Goal: Task Accomplishment & Management: Use online tool/utility

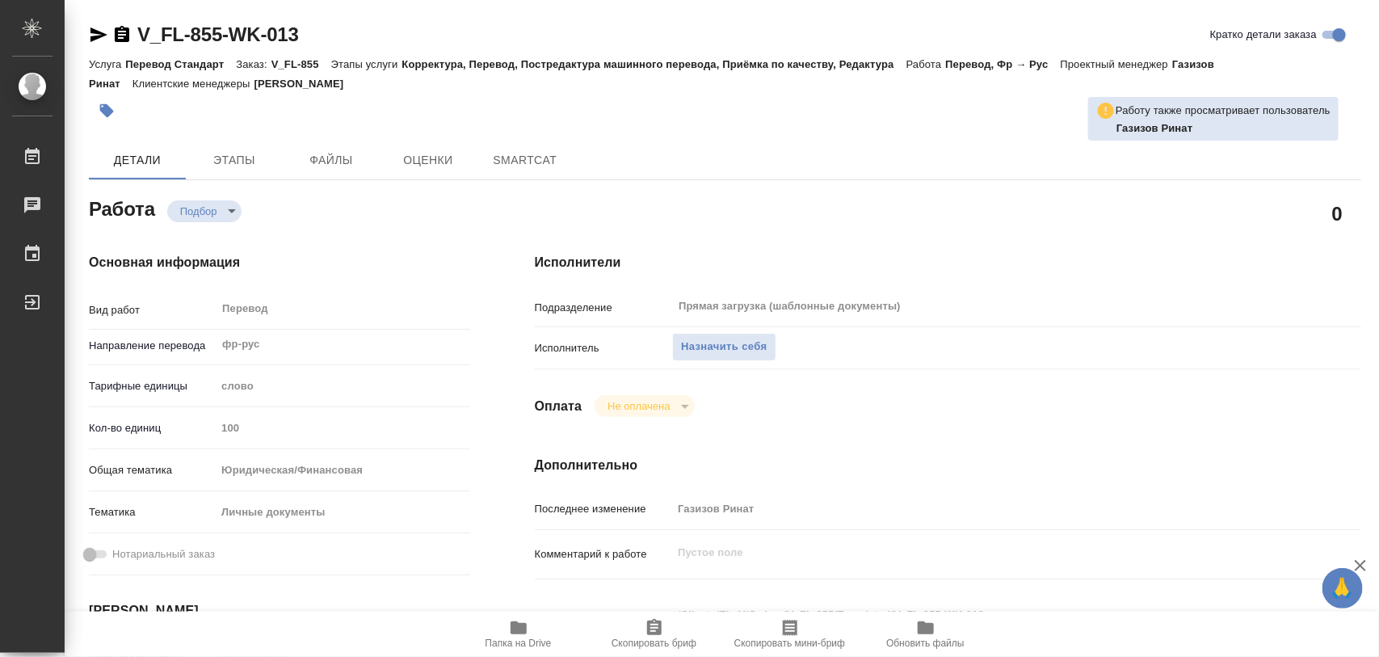
type textarea "x"
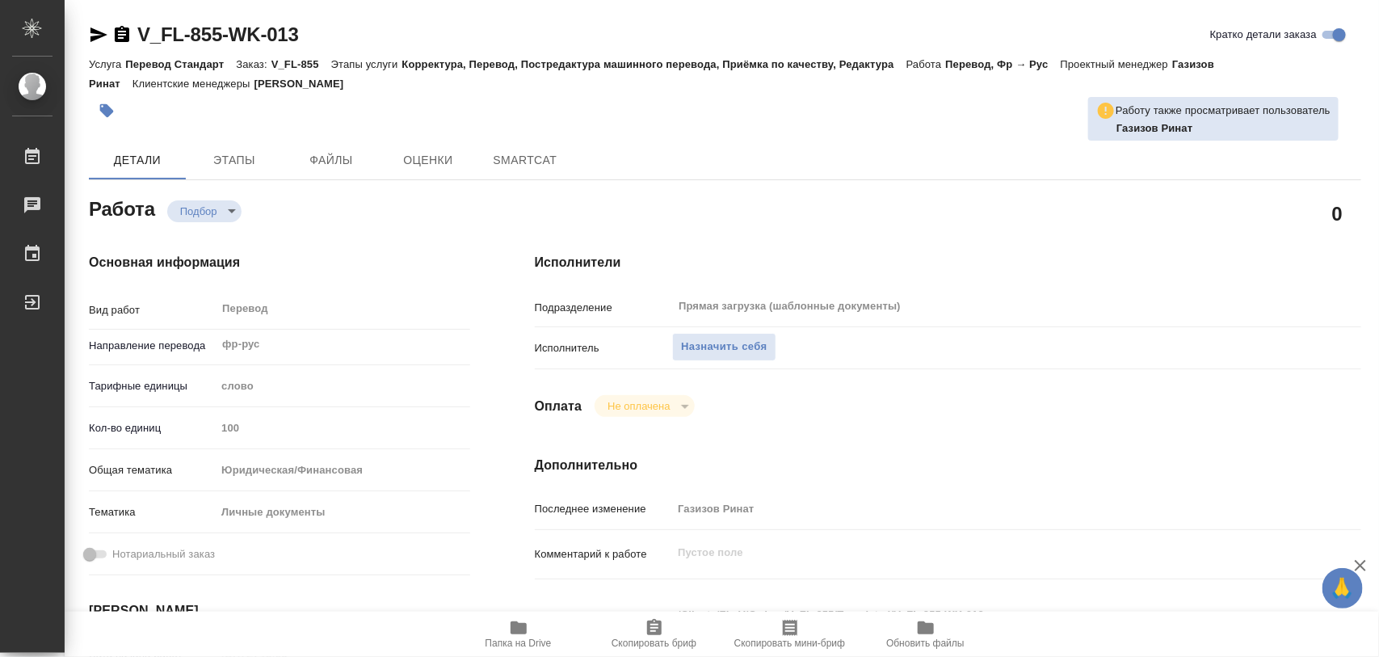
type textarea "x"
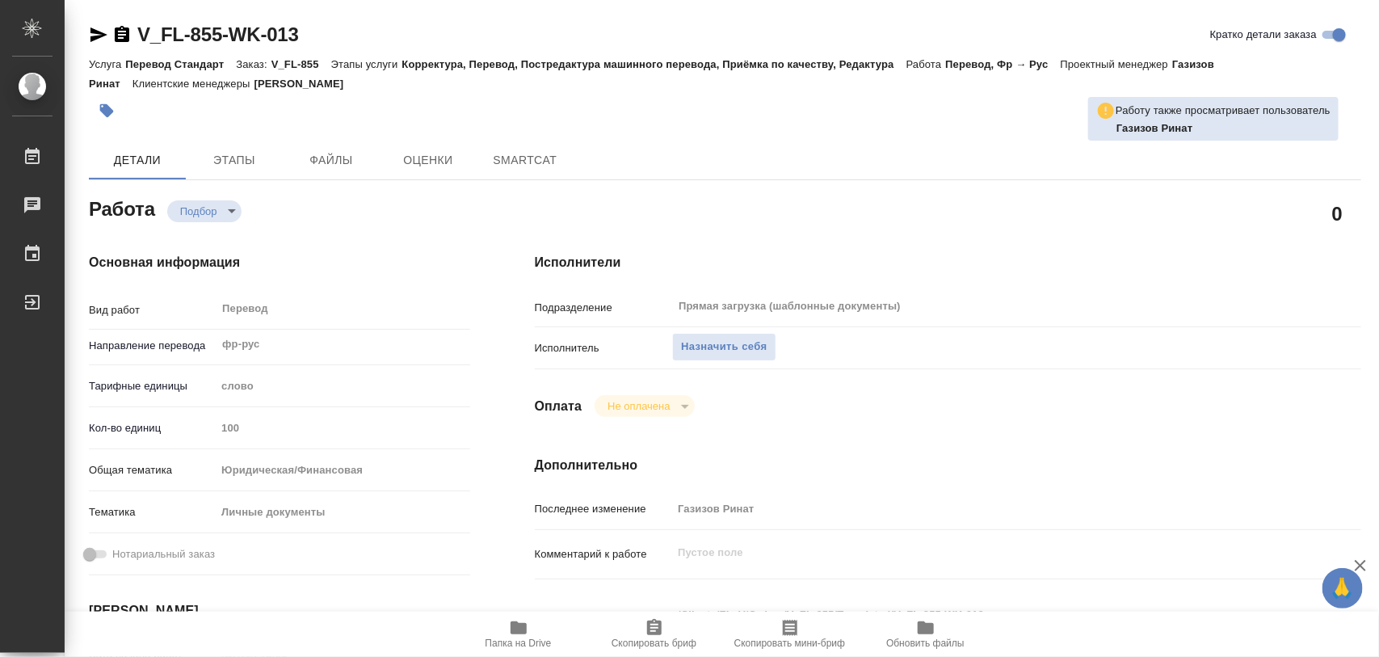
type textarea "x"
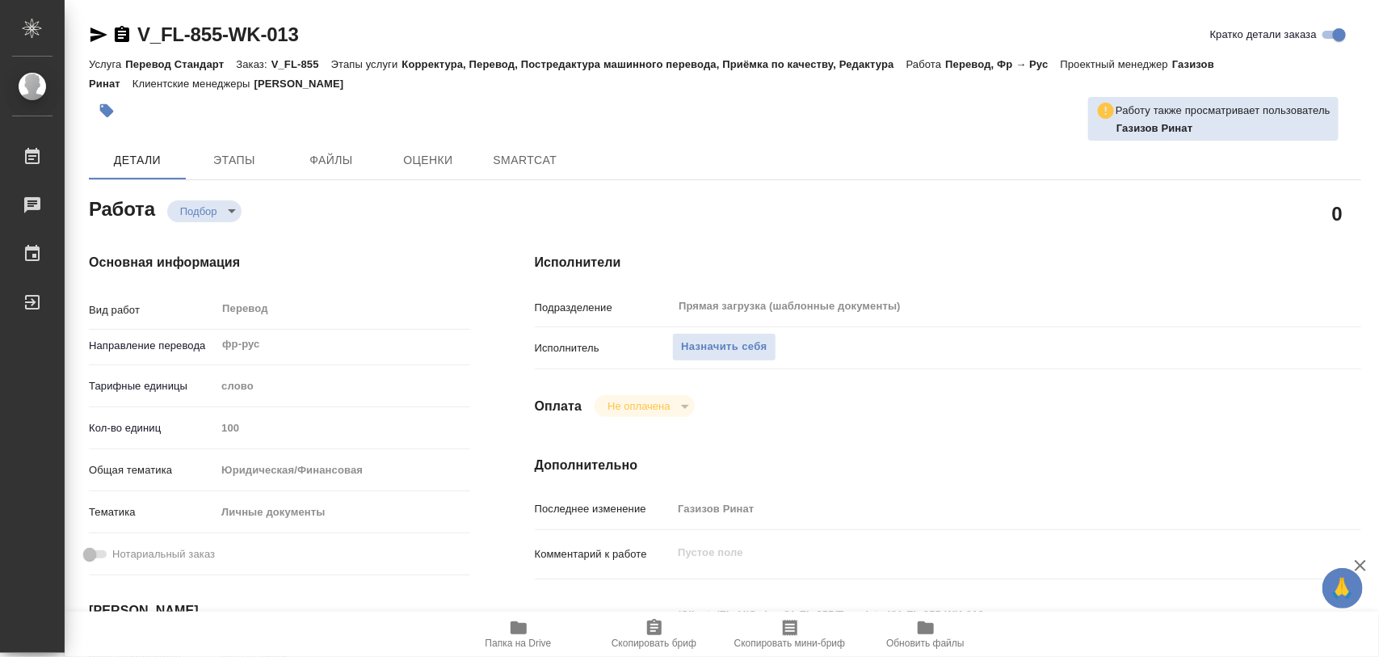
type textarea "x"
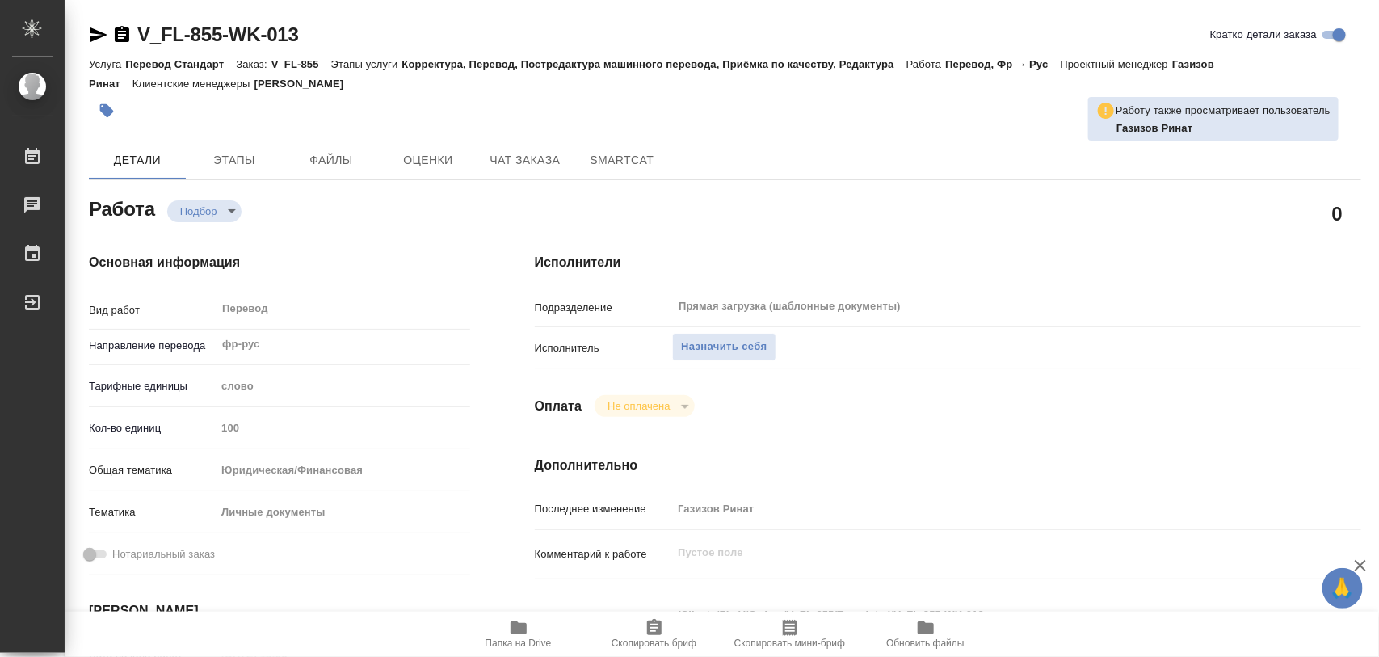
type textarea "x"
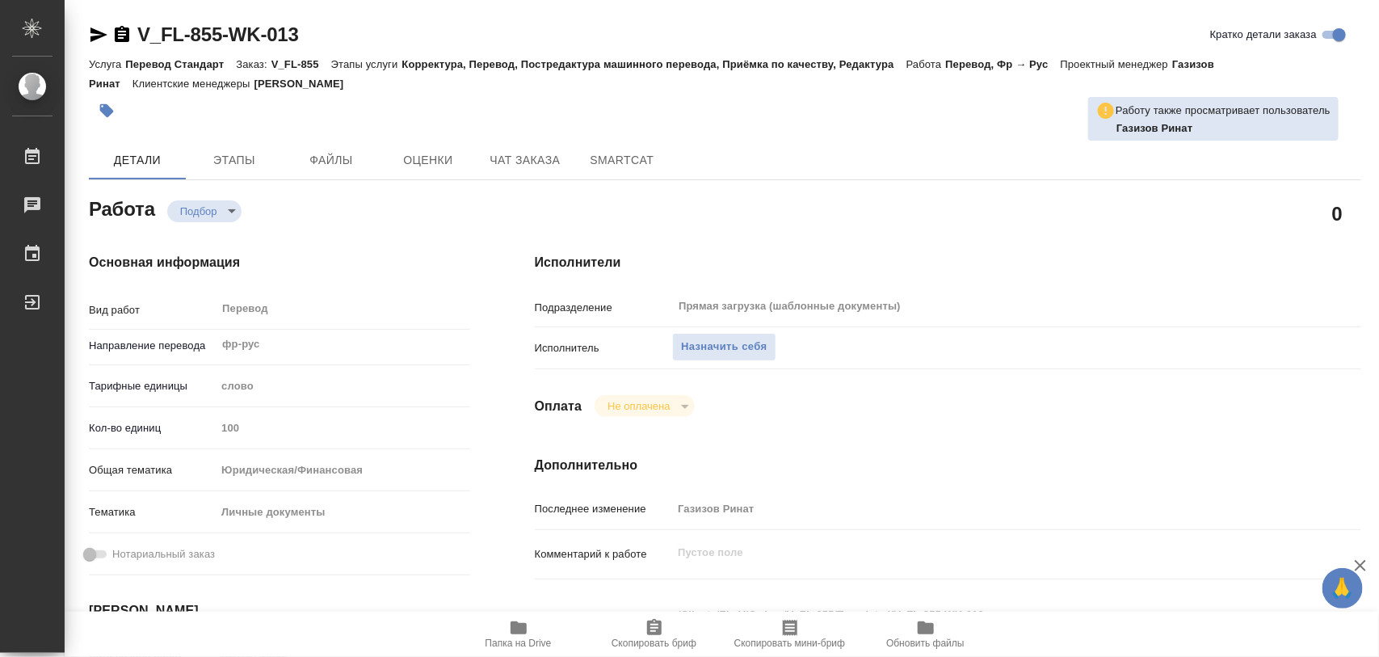
type textarea "x"
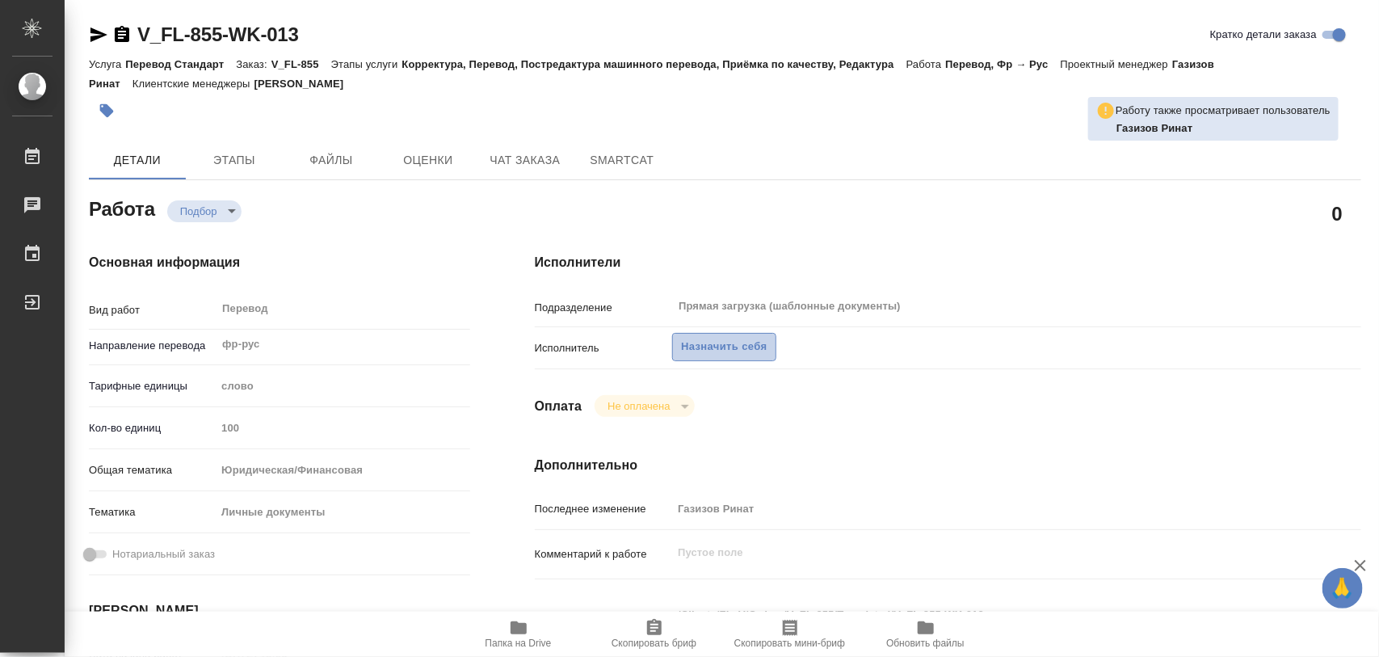
click at [763, 351] on span "Назначить себя" at bounding box center [724, 347] width 86 height 19
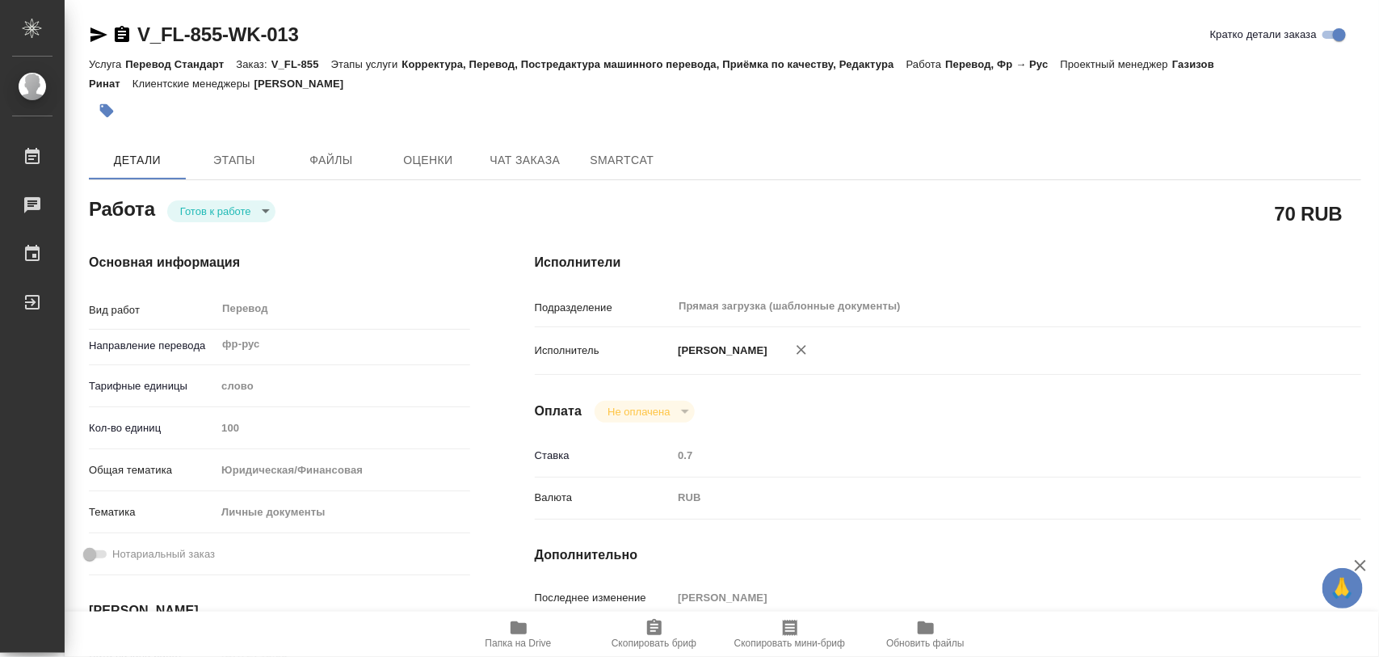
click at [802, 351] on icon "button" at bounding box center [801, 350] width 16 height 16
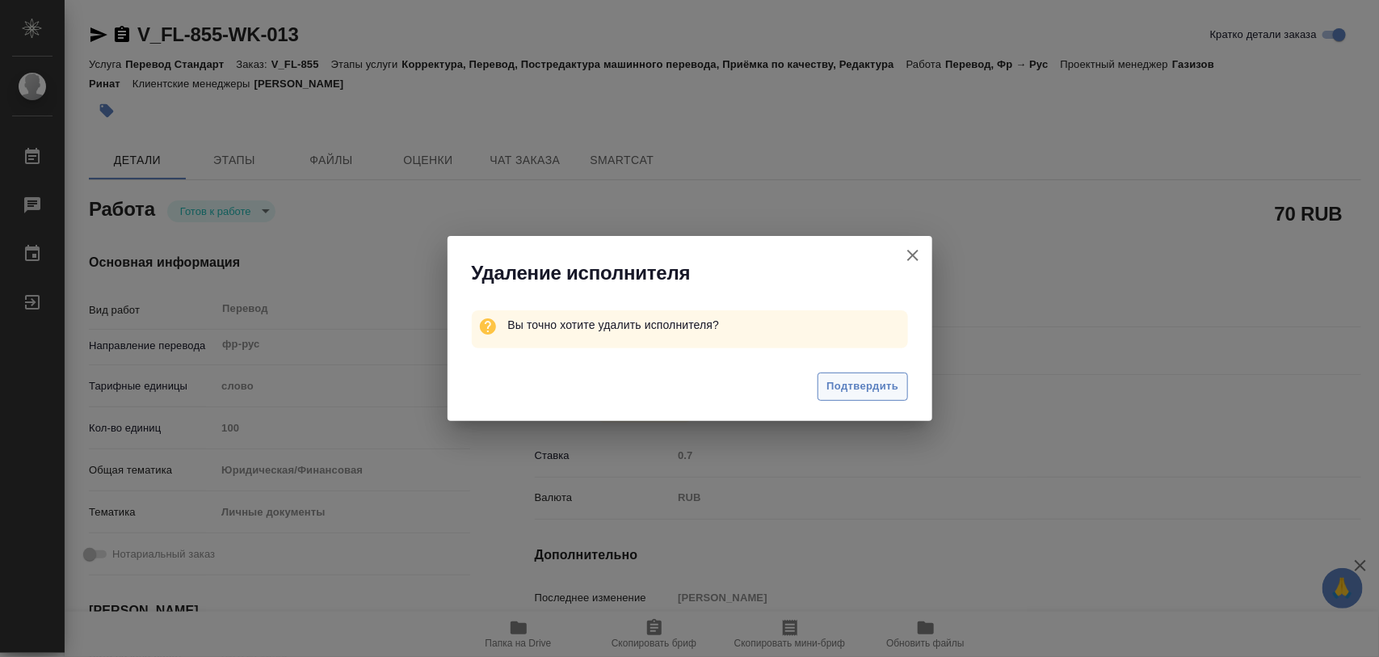
click at [868, 381] on span "Подтвердить" at bounding box center [862, 386] width 72 height 19
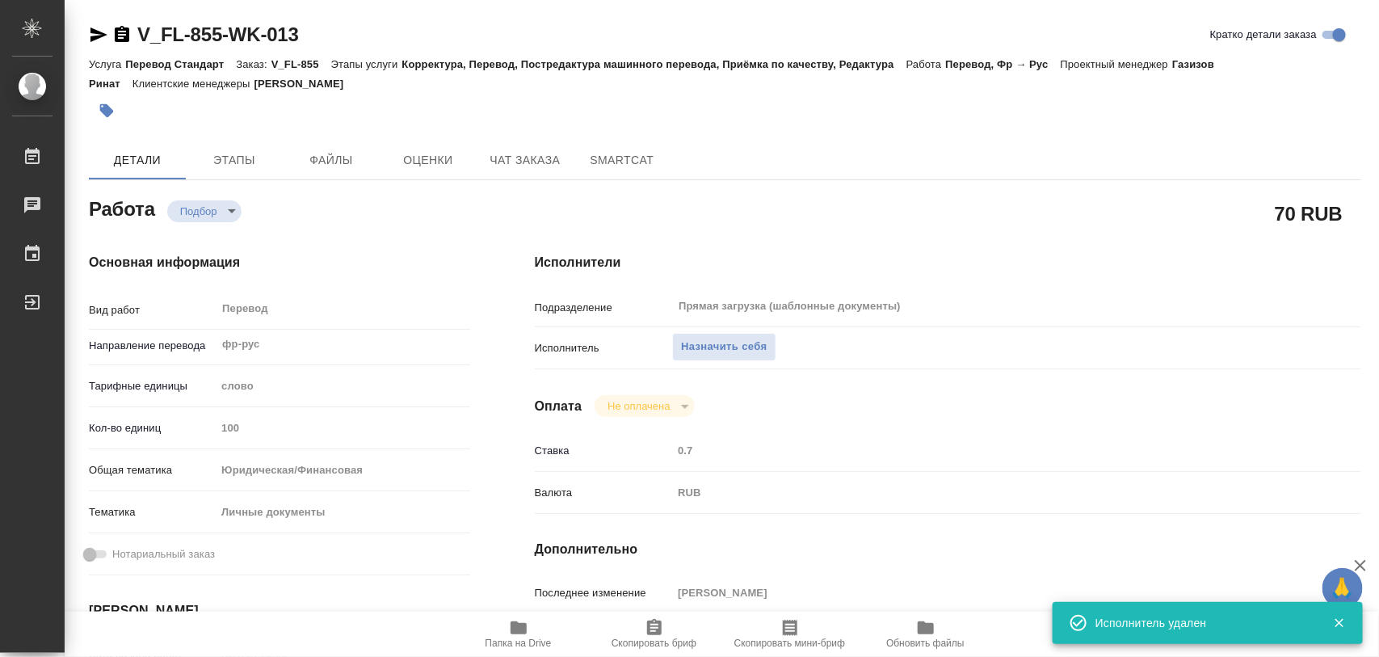
type textarea "x"
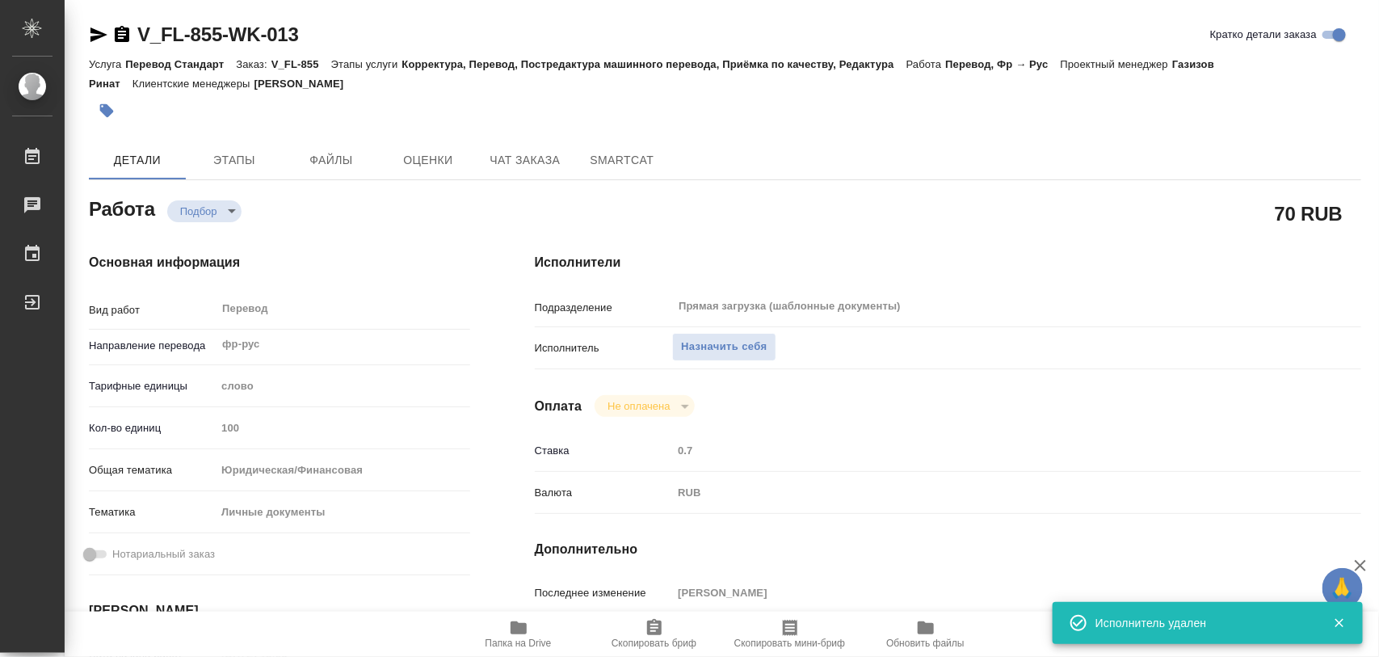
type textarea "x"
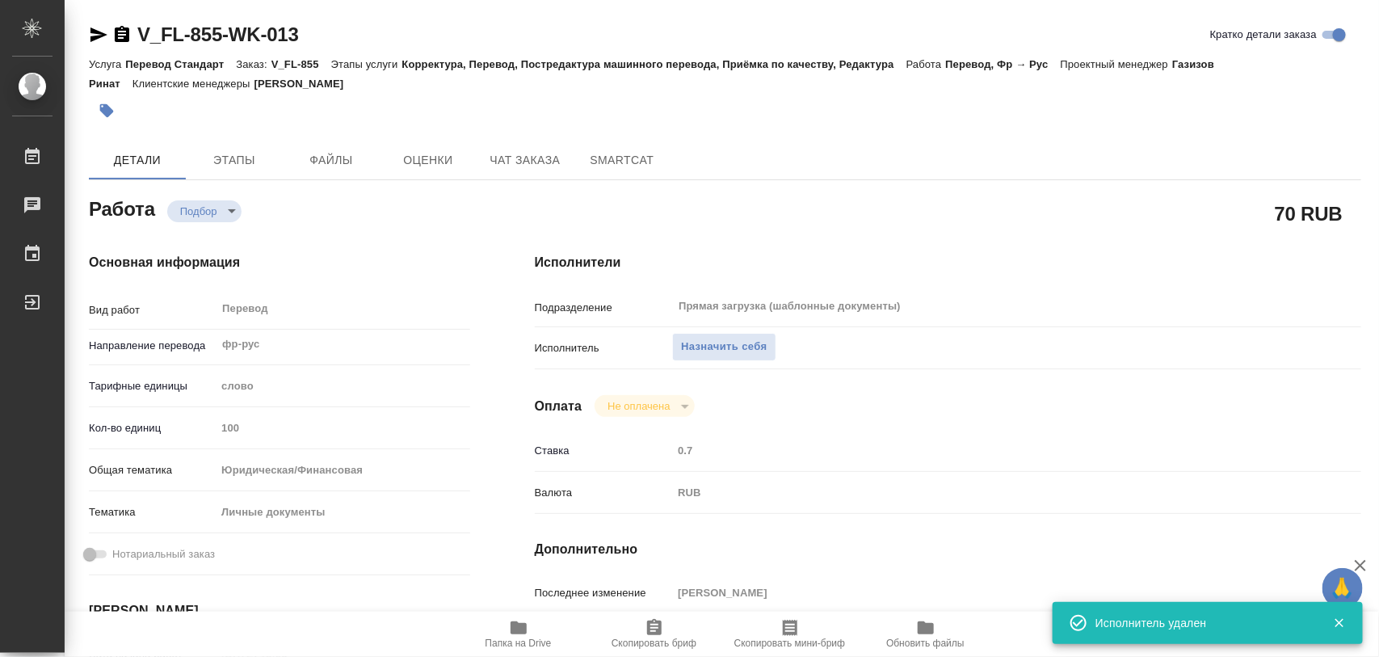
type textarea "x"
